Goal: Use online tool/utility: Use online tool/utility

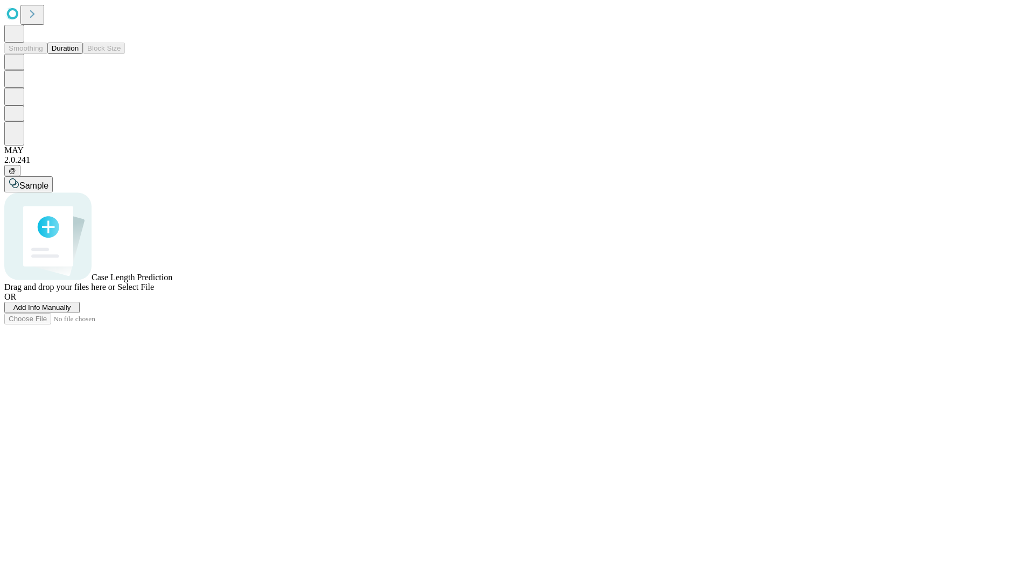
click at [79, 54] on button "Duration" at bounding box center [65, 48] width 36 height 11
click at [154, 291] on span "Select File" at bounding box center [135, 286] width 37 height 9
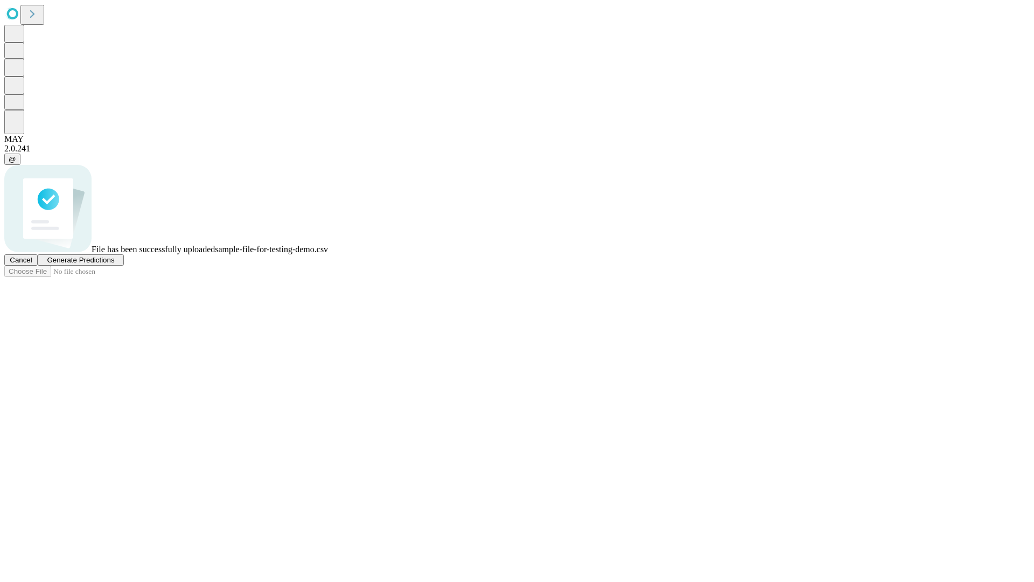
click at [114, 264] on span "Generate Predictions" at bounding box center [80, 260] width 67 height 8
